Goal: Ask a question

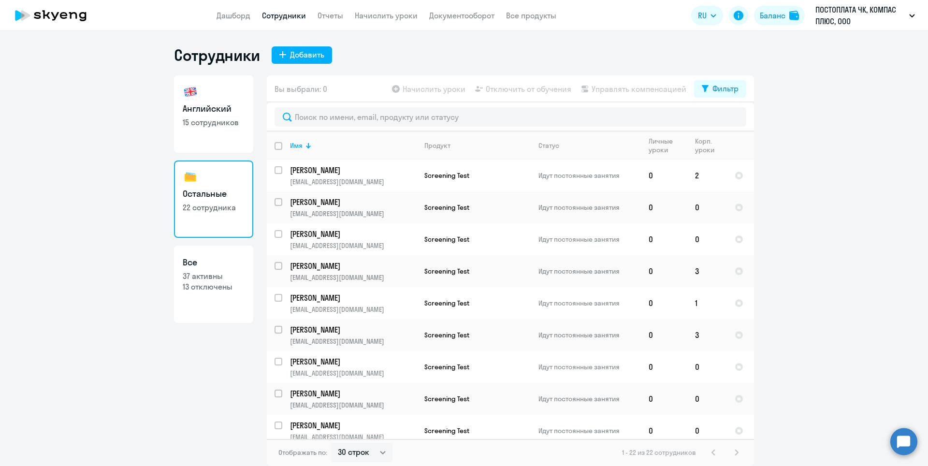
select select "30"
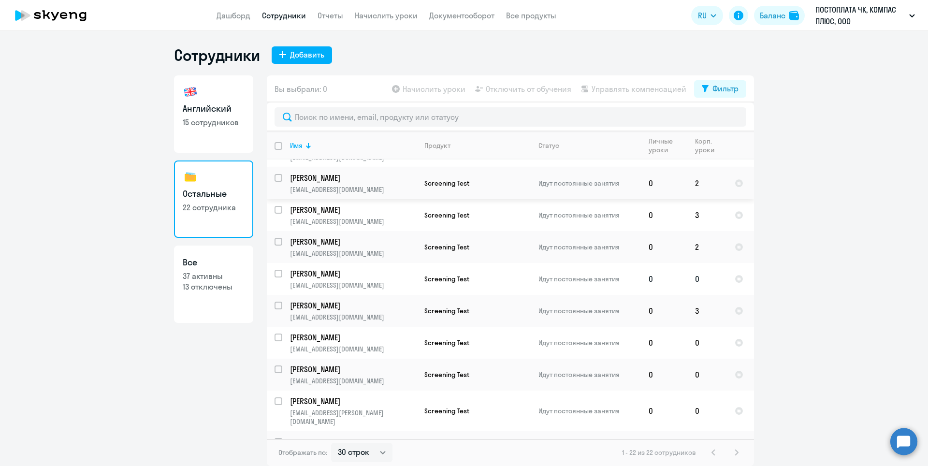
scroll to position [423, 0]
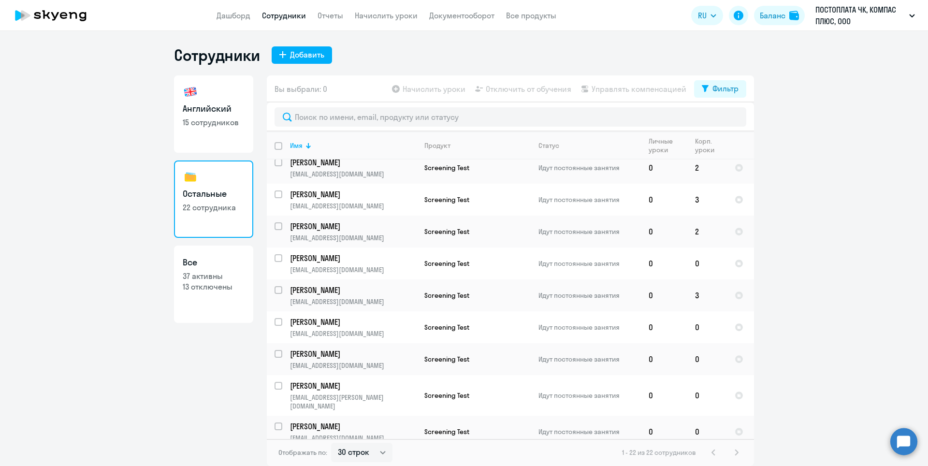
click at [901, 435] on circle at bounding box center [904, 441] width 27 height 27
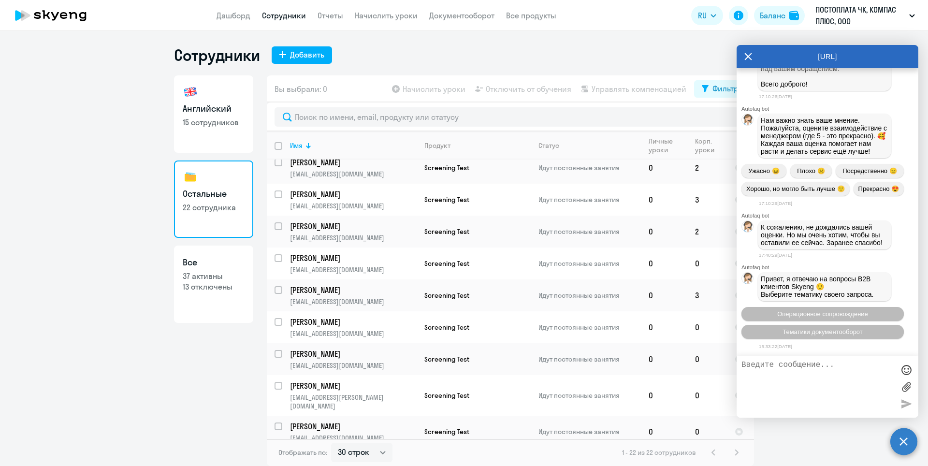
scroll to position [8530, 0]
click at [841, 313] on span "Операционное сопровождение" at bounding box center [822, 313] width 91 height 7
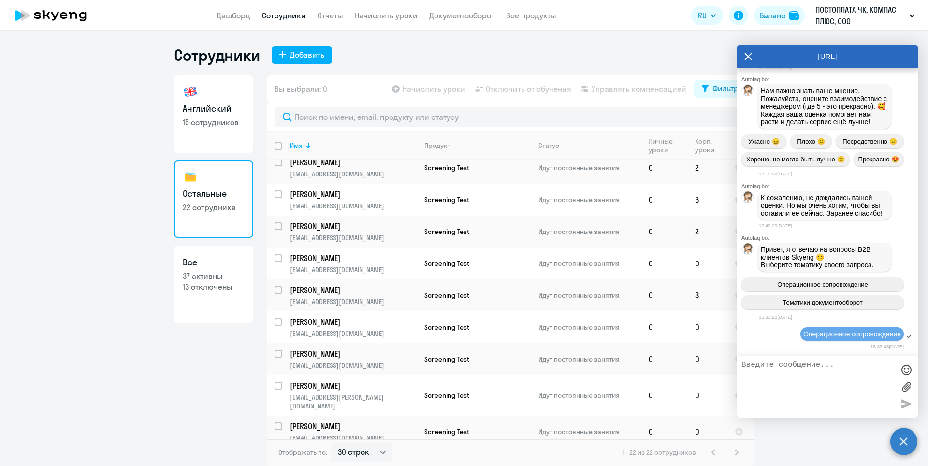
scroll to position [8636, 0]
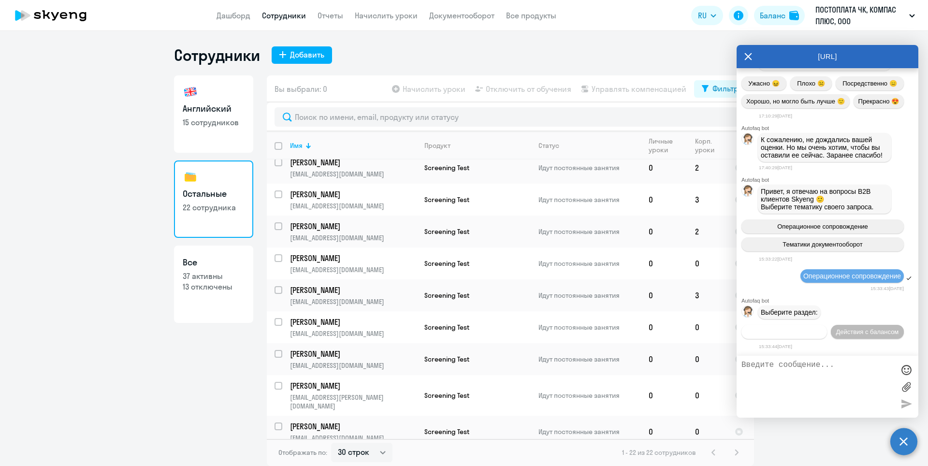
click at [815, 328] on span "Действия по сотрудникам" at bounding box center [784, 331] width 75 height 7
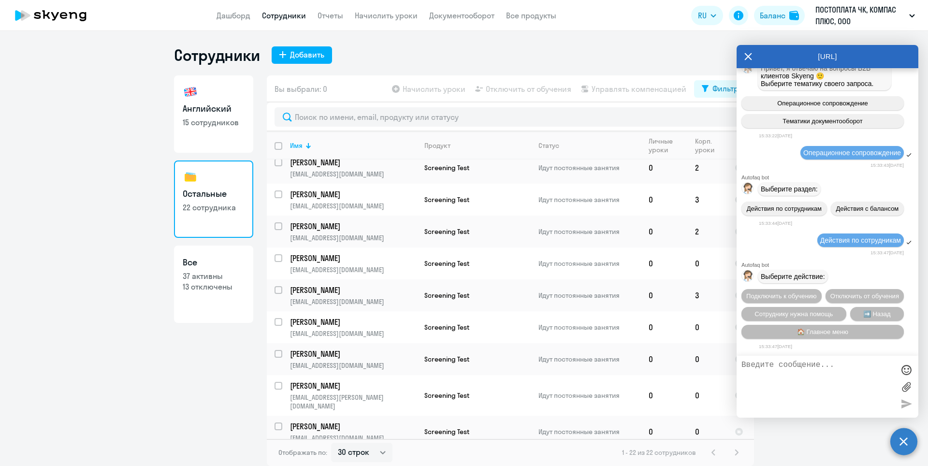
scroll to position [8779, 0]
click at [814, 313] on span "Сотруднику нужна помощь" at bounding box center [794, 313] width 78 height 7
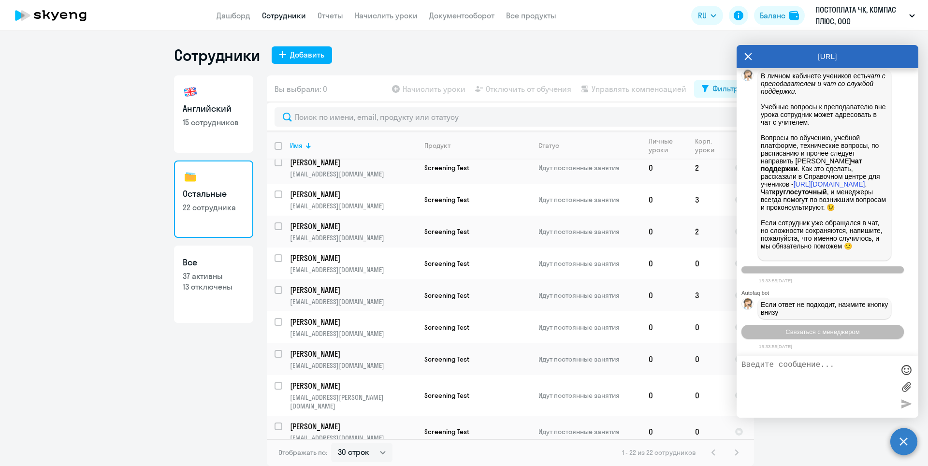
scroll to position [9115, 0]
click at [834, 334] on span "Связаться с менеджером" at bounding box center [823, 331] width 74 height 7
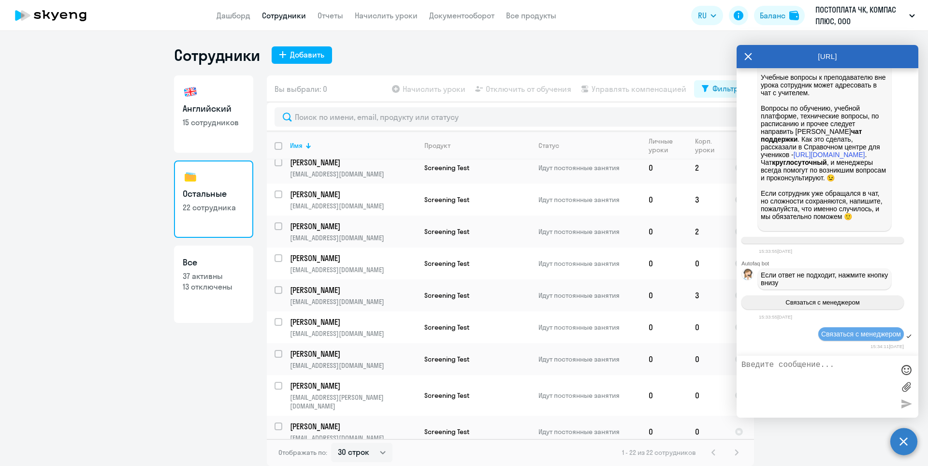
scroll to position [9144, 0]
click at [831, 374] on textarea at bounding box center [818, 387] width 153 height 52
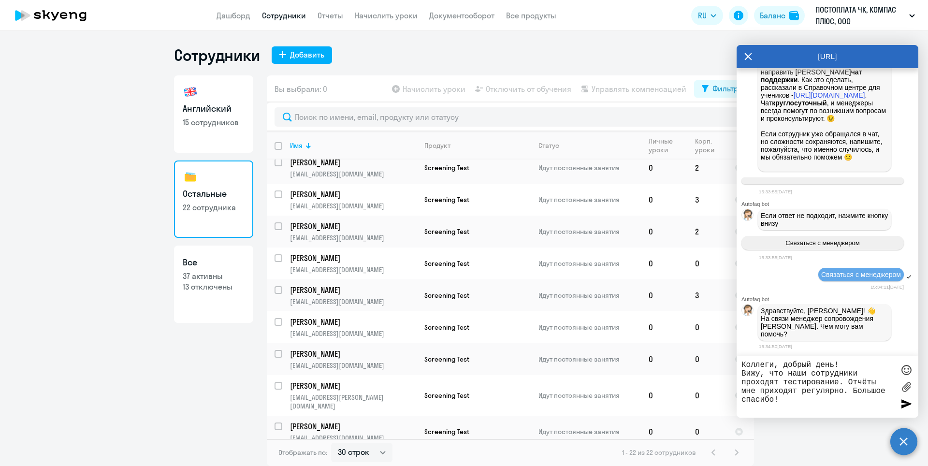
scroll to position [9198, 0]
drag, startPoint x: 773, startPoint y: 365, endPoint x: 736, endPoint y: 365, distance: 36.7
click at [736, 365] on body "Дашборд Сотрудники Отчеты Начислить уроки Документооборот Все продукты Дашборд …" at bounding box center [464, 233] width 928 height 466
click at [760, 411] on textarea "[PERSON_NAME], добрый день! Вижу, что наши сотрудники проходят тестирование. От…" at bounding box center [818, 387] width 153 height 52
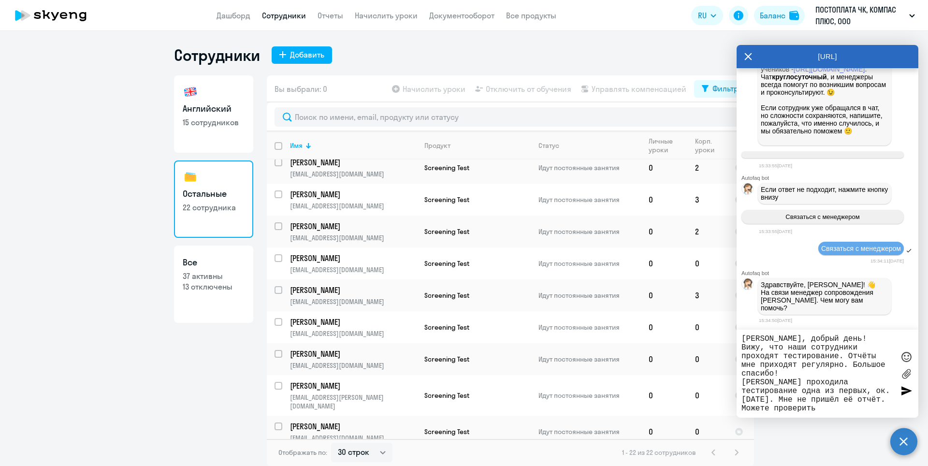
type textarea "[PERSON_NAME], добрый день! Вижу, что наши сотрудники проходят тестирование. От…"
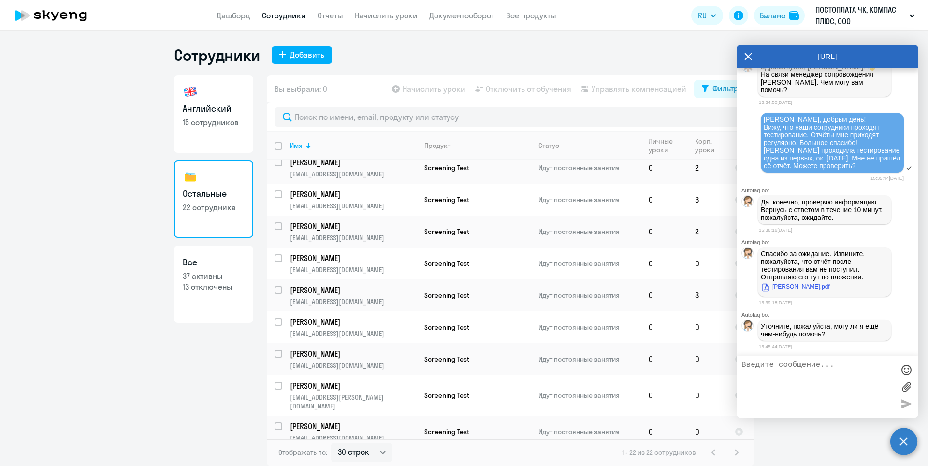
scroll to position [9451, 0]
click at [823, 261] on p "Спасибо за ожидание. Извините, пожалуйста, что отчёт после тестирования вам не …" at bounding box center [825, 265] width 128 height 31
click at [798, 369] on textarea at bounding box center [818, 387] width 153 height 52
click at [838, 377] on textarea at bounding box center [818, 387] width 153 height 52
paste textarea "[PERSON_NAME] [PERSON_NAME] [PERSON_NAME]"
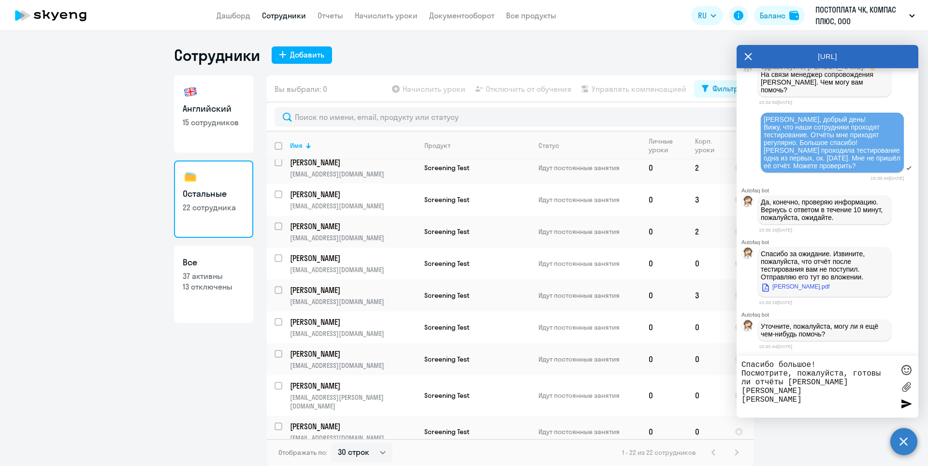
type textarea "Спасибо большое! Посмотрите, пожалуйста, готовы ли отчёты [PERSON_NAME] [PERSON…"
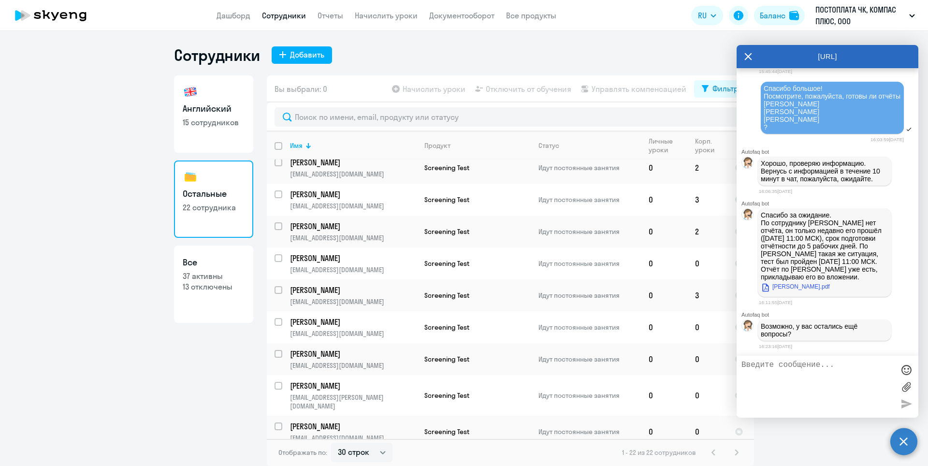
scroll to position [9735, 0]
